Goal: Transaction & Acquisition: Purchase product/service

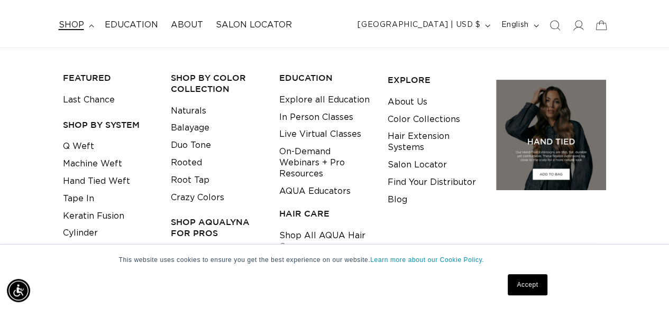
scroll to position [61, 0]
click at [99, 177] on link "Hand Tied Weft" at bounding box center [96, 180] width 67 height 17
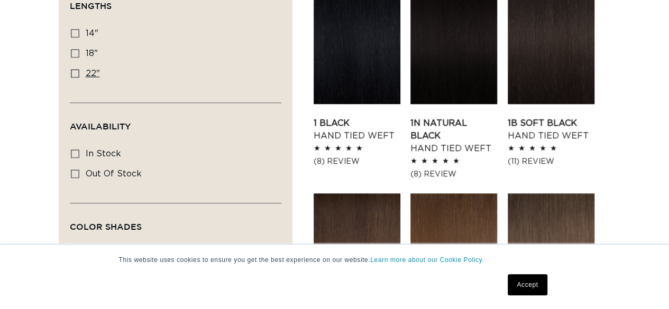
scroll to position [0, 593]
click at [80, 71] on label "22" 22" (30 products)" at bounding box center [172, 74] width 203 height 20
click at [79, 71] on input "22" 22" (30 products)" at bounding box center [75, 73] width 8 height 8
checkbox input "true"
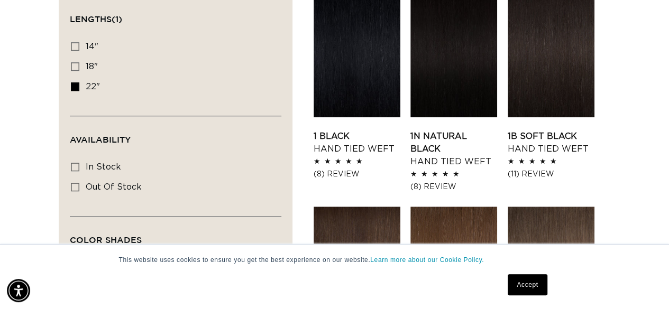
scroll to position [394, 0]
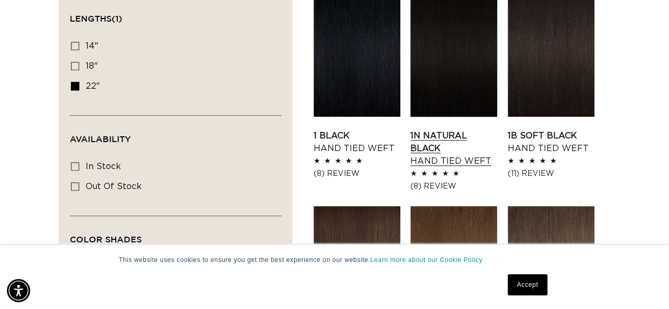
click at [447, 129] on link "1N Natural Black Hand Tied Weft" at bounding box center [453, 148] width 87 height 38
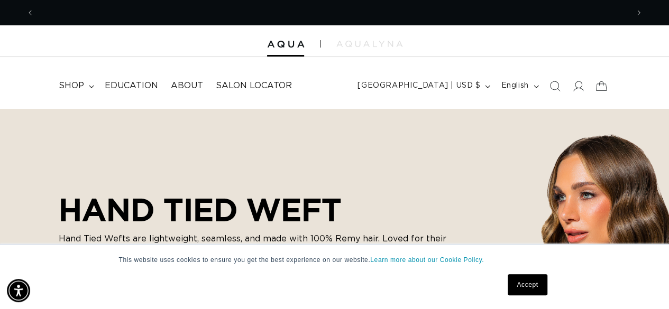
scroll to position [0, 1187]
